Goal: Information Seeking & Learning: Learn about a topic

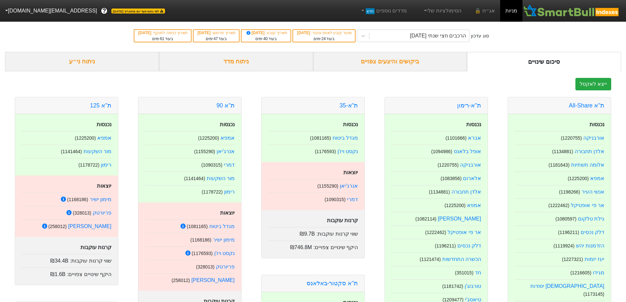
click at [79, 63] on div "ניתוח ני״ע" at bounding box center [82, 61] width 154 height 19
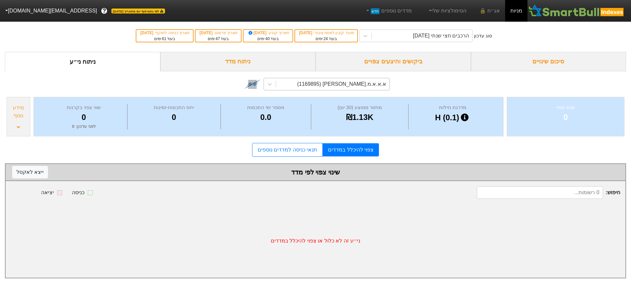
click at [366, 85] on div "א.א.א.מ.[PERSON_NAME] (1169895)" at bounding box center [341, 84] width 89 height 8
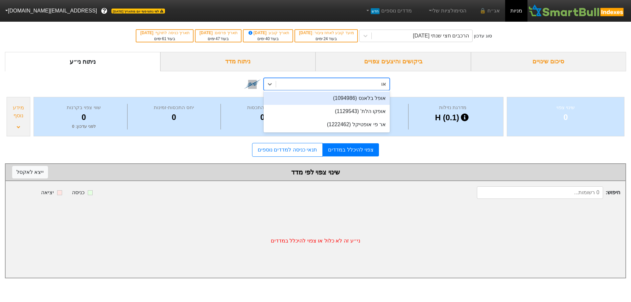
type input "או"
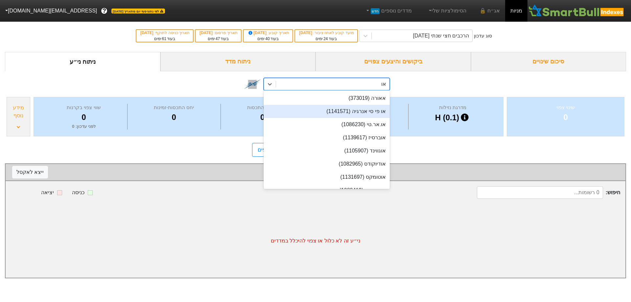
click at [368, 111] on div "או פי סי אנרגיה (1141571)" at bounding box center [327, 111] width 126 height 13
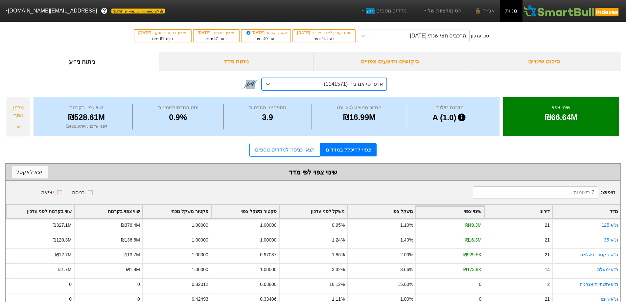
click at [16, 119] on div "מידע נוסף" at bounding box center [19, 112] width 20 height 16
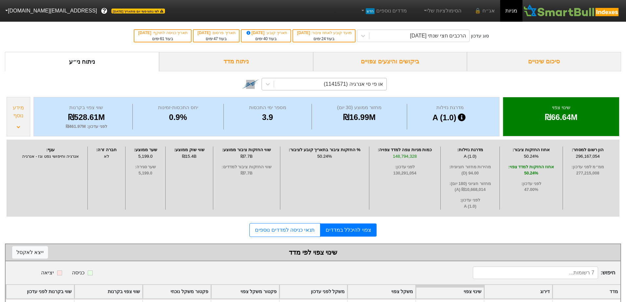
click at [16, 119] on div "מידע נוסף" at bounding box center [19, 112] width 20 height 16
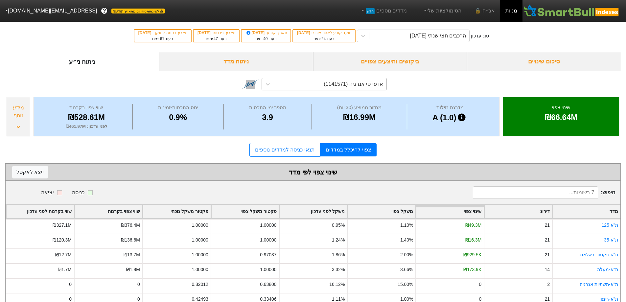
click at [412, 61] on div "ביקושים והיצעים צפויים" at bounding box center [390, 61] width 154 height 19
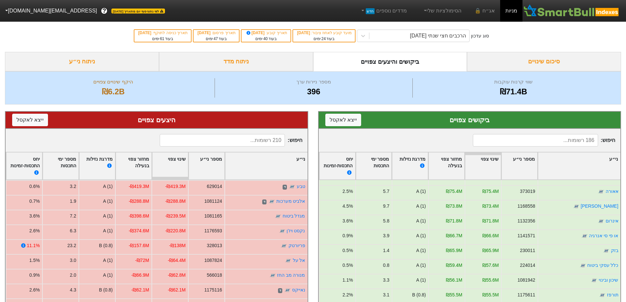
scroll to position [197, 0]
